Goal: Transaction & Acquisition: Purchase product/service

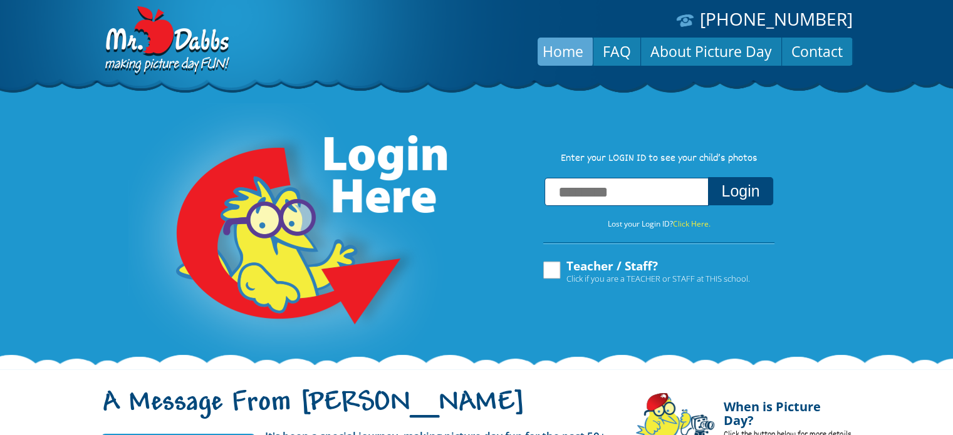
click at [615, 188] on input "text" at bounding box center [626, 192] width 164 height 28
type input "**********"
click at [708, 177] on button "Login" at bounding box center [740, 191] width 65 height 28
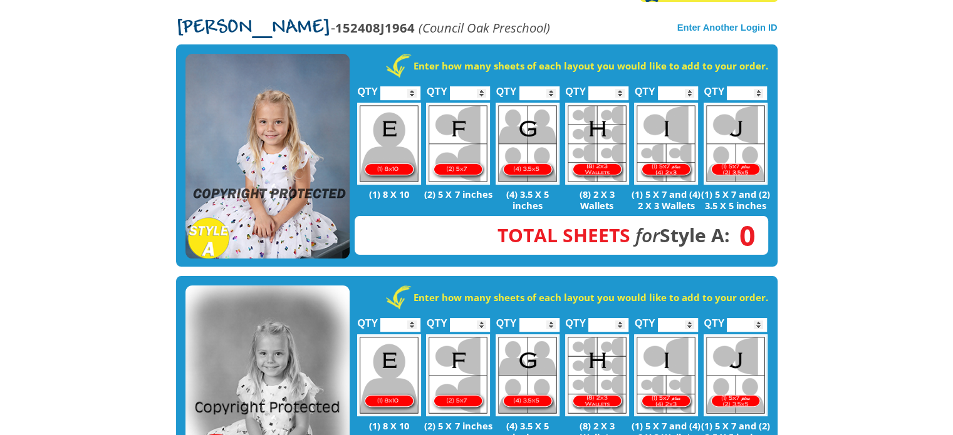
scroll to position [262, 0]
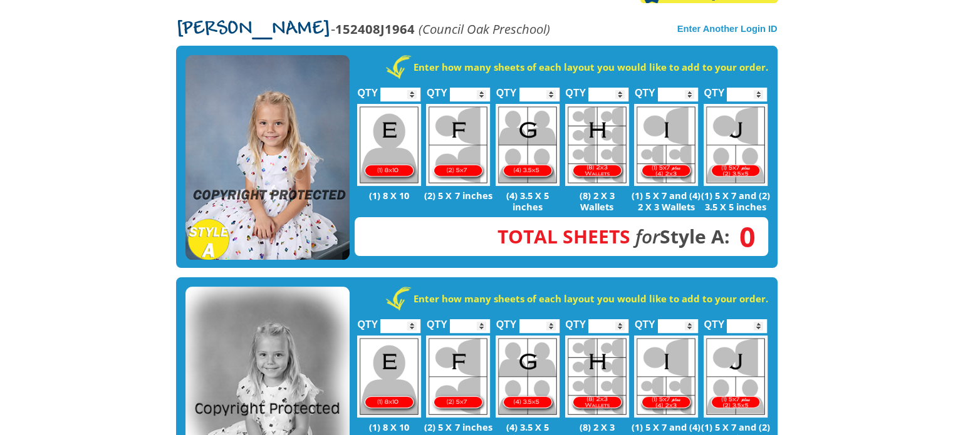
click at [221, 165] on img at bounding box center [267, 157] width 164 height 205
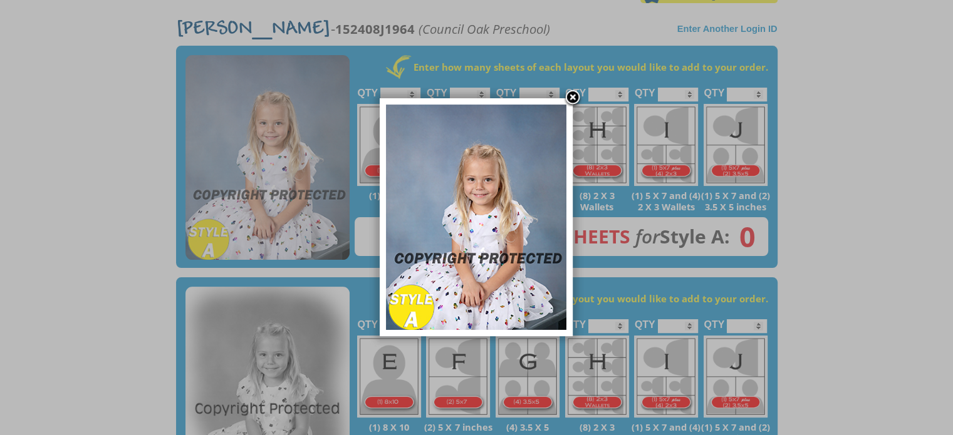
click at [567, 96] on link at bounding box center [572, 98] width 19 height 19
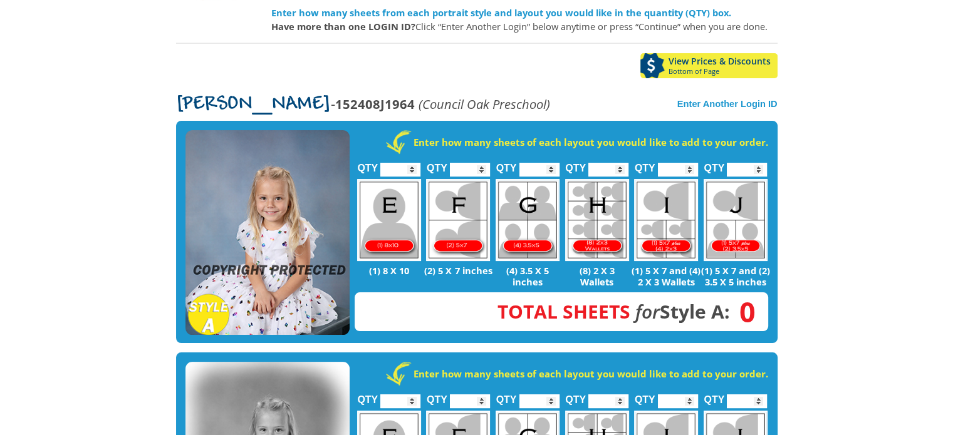
scroll to position [184, 0]
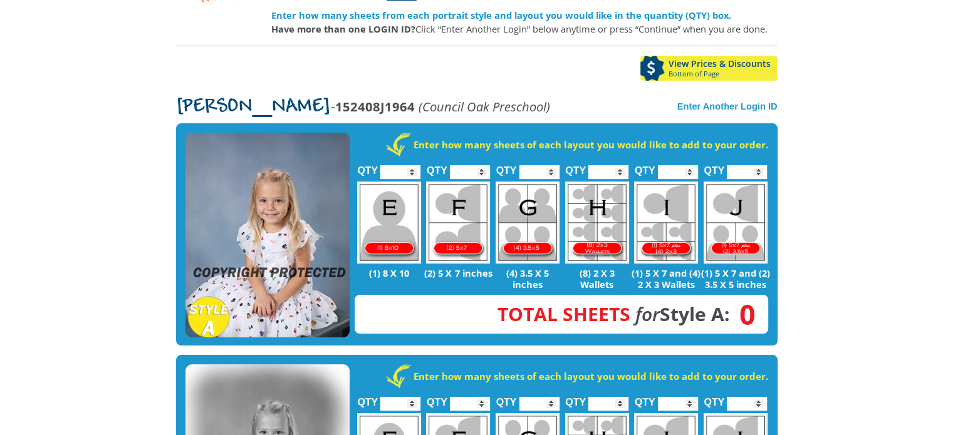
type input "*"
click at [758, 165] on input "*" at bounding box center [747, 172] width 40 height 14
click at [849, 238] on body "(888) 598-4911 Menu Home FAQ Cart About Picture Day Contact Let's select portra…" at bounding box center [476, 33] width 953 height 435
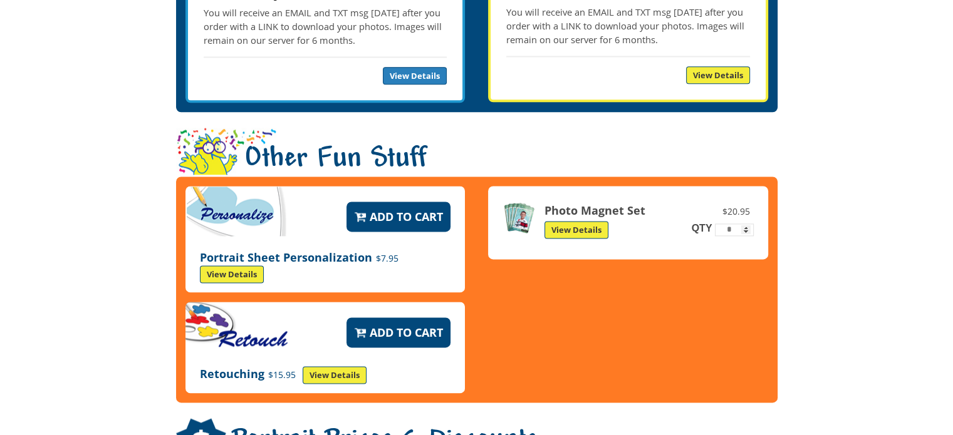
scroll to position [1655, 0]
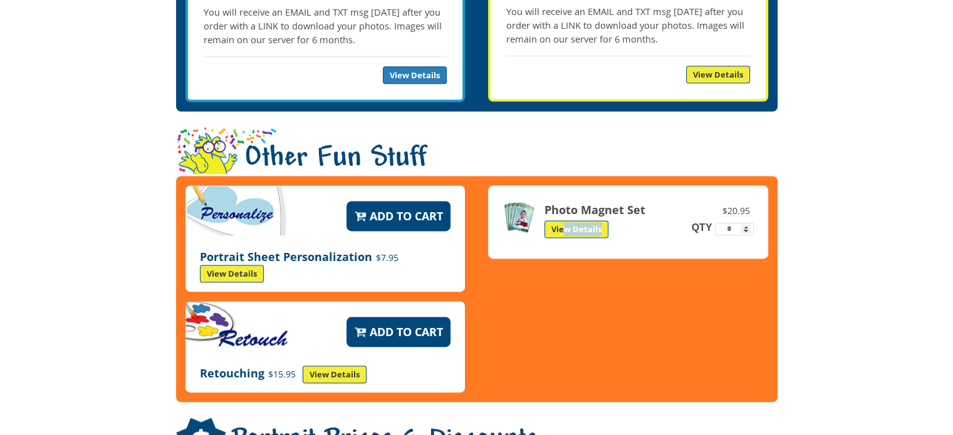
drag, startPoint x: 559, startPoint y: 209, endPoint x: 562, endPoint y: 199, distance: 10.5
click at [562, 201] on div "QTY * Photo Magnet Set $20.95 View Details" at bounding box center [627, 222] width 251 height 42
click at [562, 220] on link "View Details" at bounding box center [576, 229] width 64 height 18
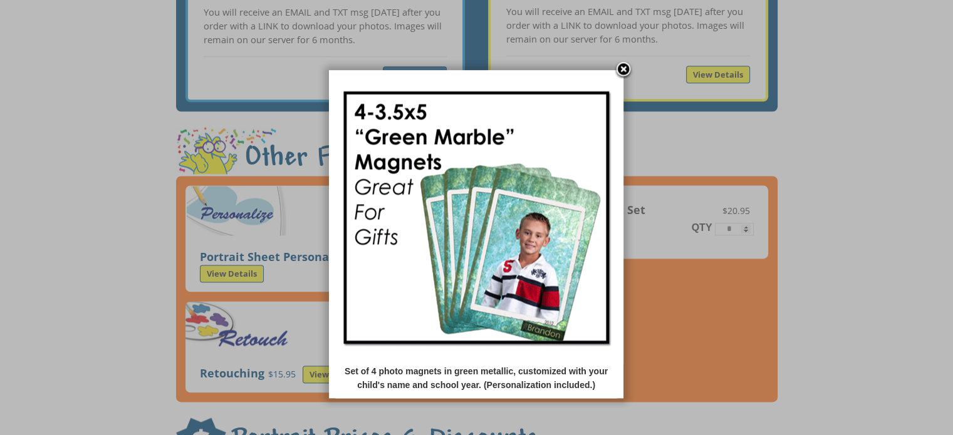
click at [562, 199] on img at bounding box center [476, 217] width 282 height 282
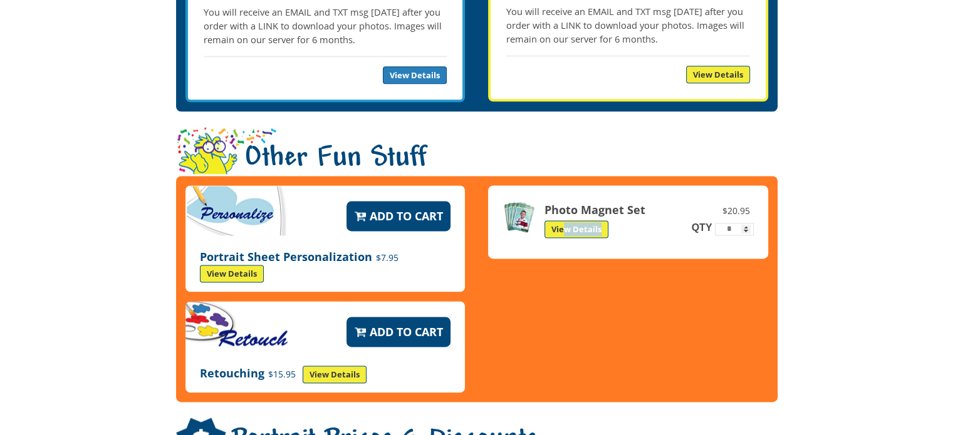
click at [562, 220] on link "View Details" at bounding box center [576, 229] width 64 height 18
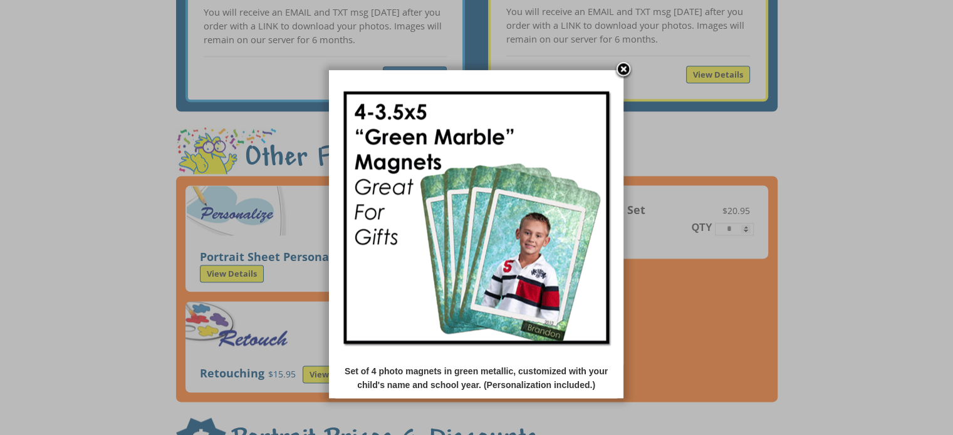
click at [624, 71] on link at bounding box center [623, 70] width 19 height 19
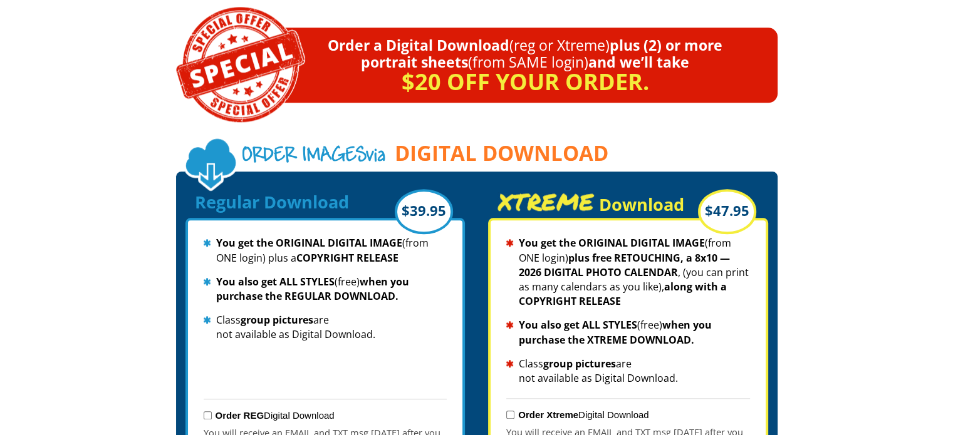
scroll to position [1236, 0]
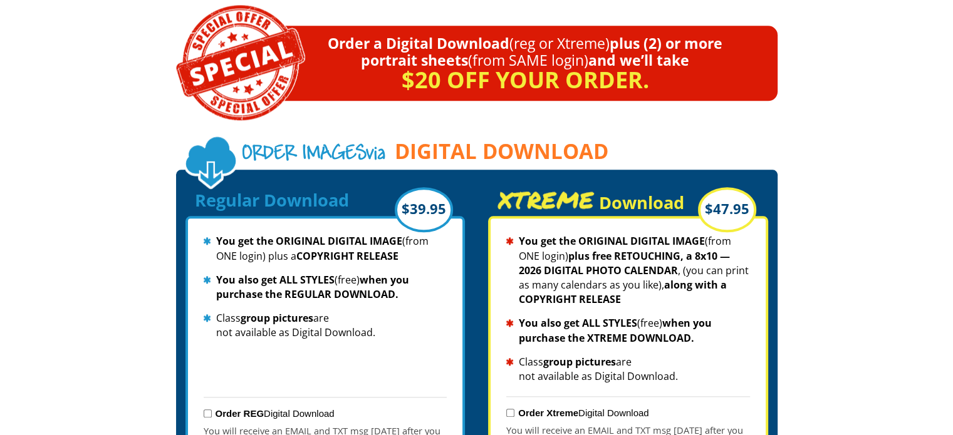
click at [358, 69] on p "$20 off your order." at bounding box center [493, 78] width 567 height 19
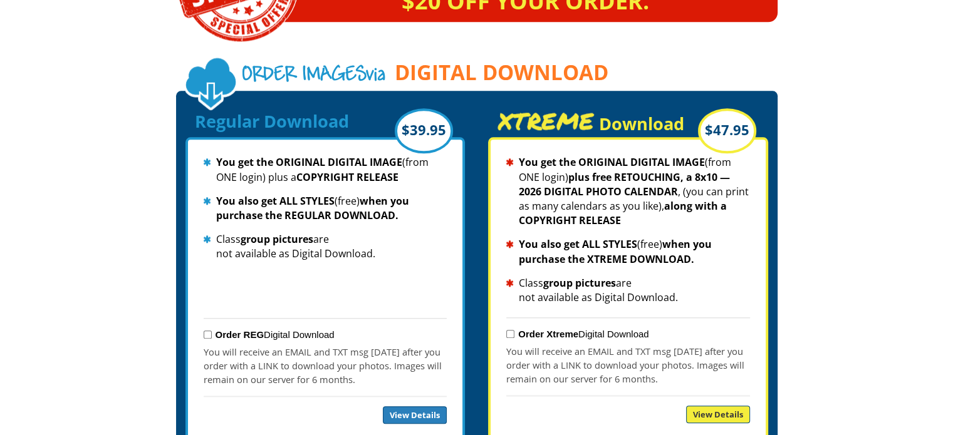
scroll to position [1317, 0]
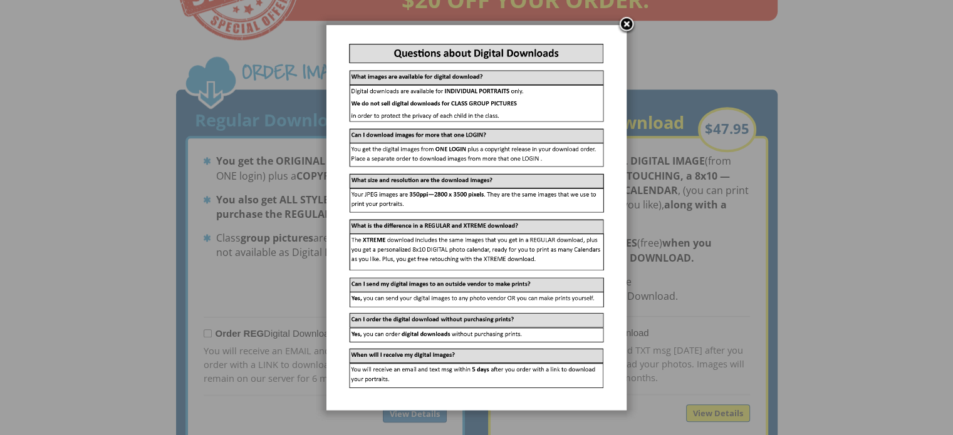
click at [626, 19] on link at bounding box center [626, 25] width 19 height 19
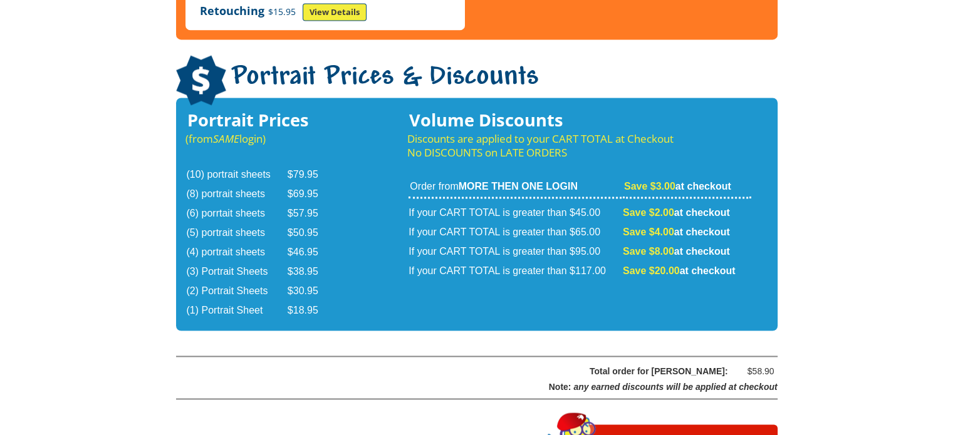
scroll to position [2175, 0]
